Goal: Check status: Check status

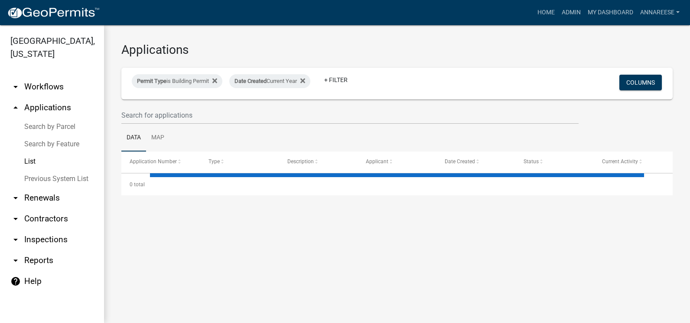
select select "3: 100"
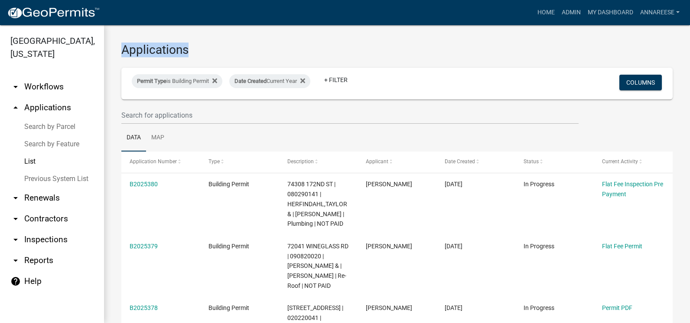
drag, startPoint x: 121, startPoint y: 48, endPoint x: 198, endPoint y: 57, distance: 76.9
drag, startPoint x: 198, startPoint y: 57, endPoint x: 248, endPoint y: 59, distance: 50.3
drag, startPoint x: 187, startPoint y: 51, endPoint x: 119, endPoint y: 50, distance: 68.5
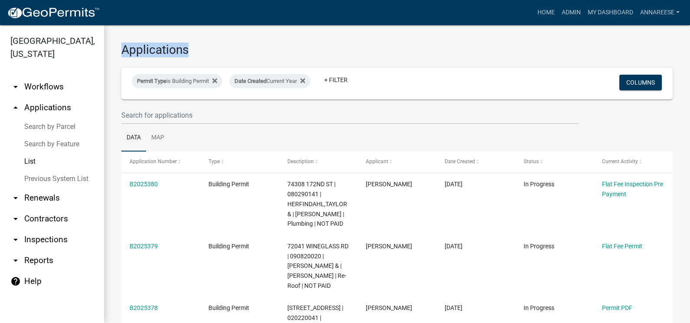
drag, startPoint x: 119, startPoint y: 50, endPoint x: 223, endPoint y: 53, distance: 104.6
click at [223, 53] on h3 "Applications" at bounding box center [397, 50] width 552 height 15
drag, startPoint x: 188, startPoint y: 49, endPoint x: 118, endPoint y: 52, distance: 70.4
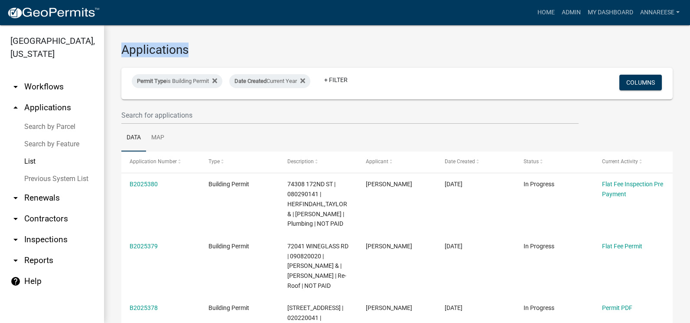
drag, startPoint x: 118, startPoint y: 52, endPoint x: 212, endPoint y: 50, distance: 93.7
click at [212, 50] on h3 "Applications" at bounding box center [397, 50] width 552 height 15
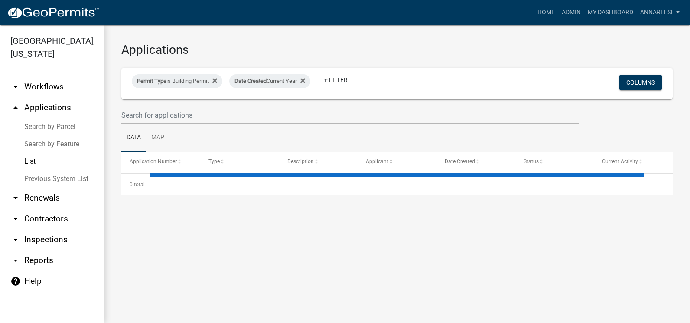
select select "3: 100"
